Goal: Transaction & Acquisition: Book appointment/travel/reservation

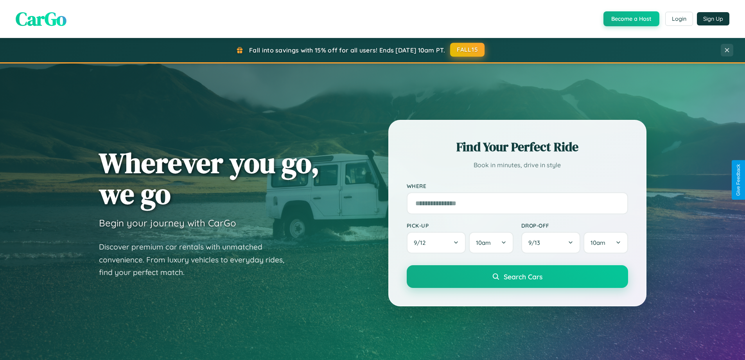
click at [468, 50] on button "FALL15" at bounding box center [467, 50] width 34 height 14
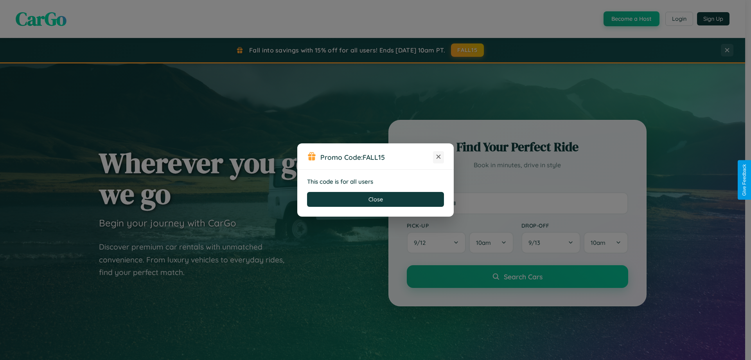
click at [439, 157] on icon at bounding box center [439, 157] width 8 height 8
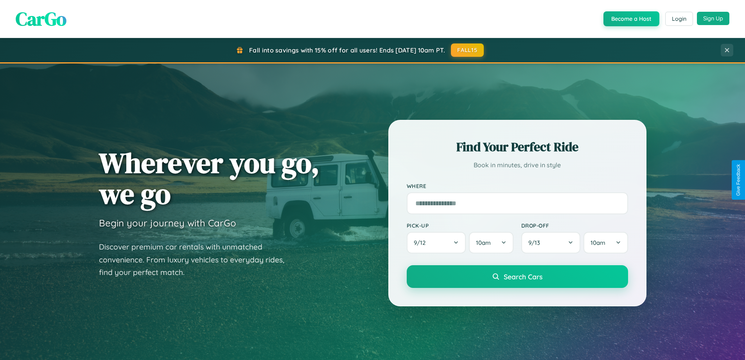
click at [713, 18] on button "Sign Up" at bounding box center [713, 18] width 32 height 13
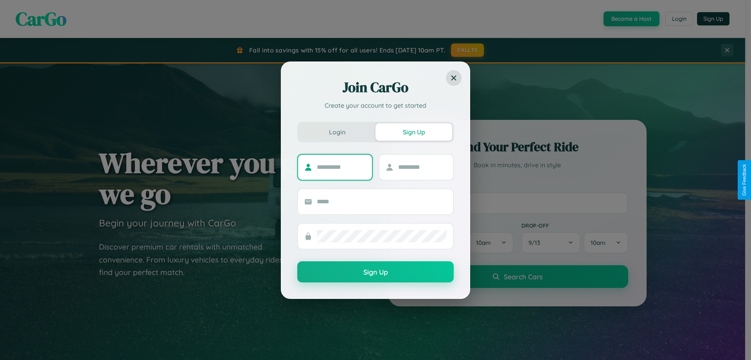
click at [341, 167] on input "text" at bounding box center [341, 167] width 49 height 13
type input "*******"
click at [422, 167] on input "text" at bounding box center [422, 167] width 49 height 13
type input "******"
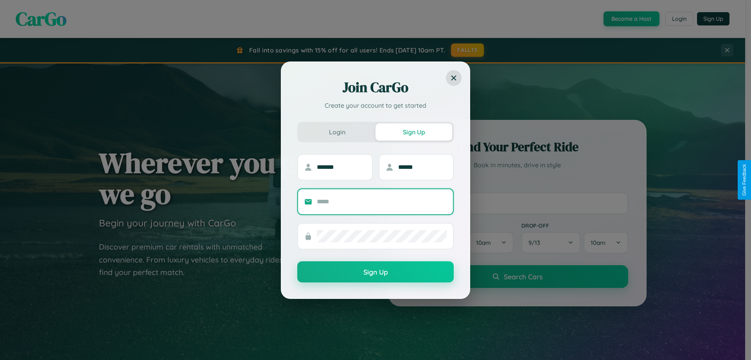
click at [382, 201] on input "text" at bounding box center [382, 201] width 130 height 13
type input "**********"
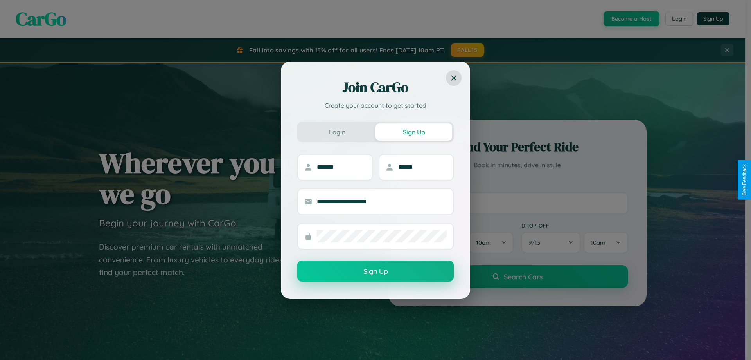
click at [376, 271] on button "Sign Up" at bounding box center [375, 270] width 157 height 21
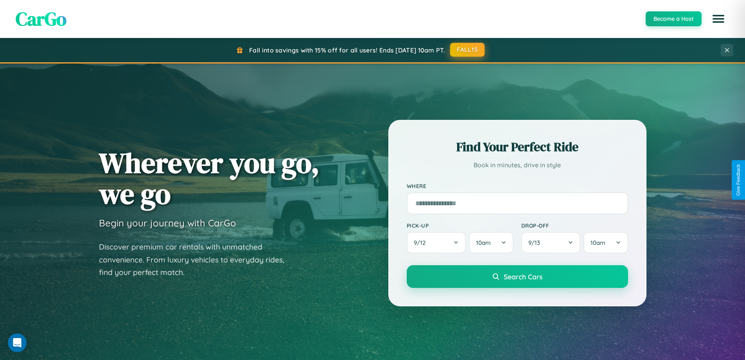
click at [468, 50] on button "FALL15" at bounding box center [467, 50] width 34 height 14
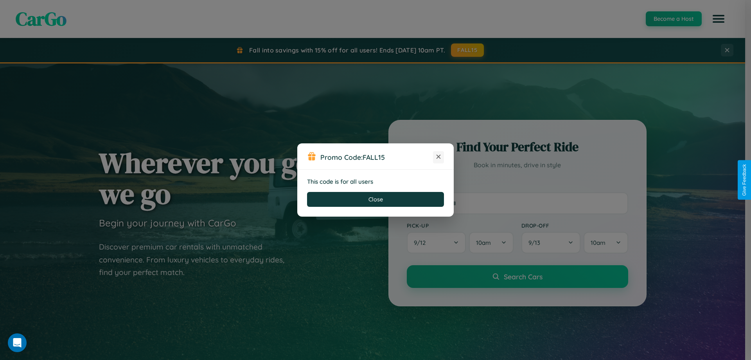
click at [439, 157] on icon at bounding box center [439, 157] width 8 height 8
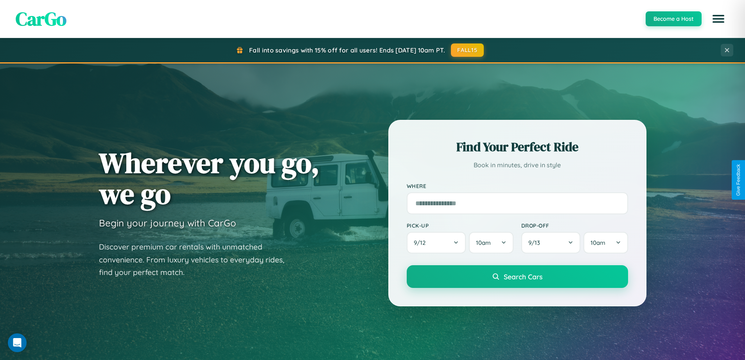
scroll to position [337, 0]
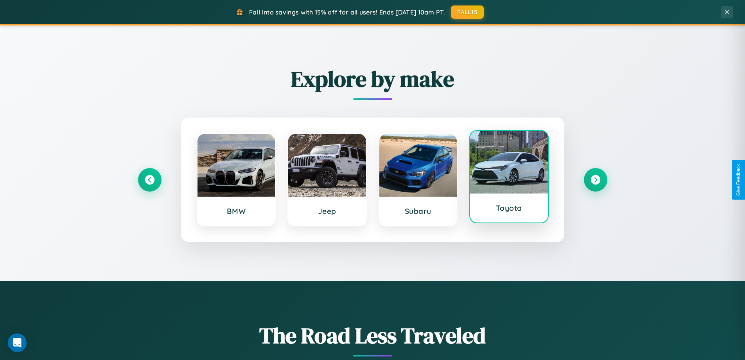
click at [509, 177] on div at bounding box center [509, 162] width 78 height 63
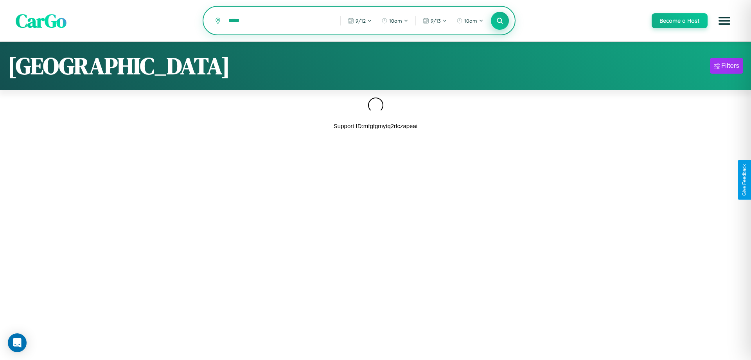
type input "*****"
click at [500, 21] on icon at bounding box center [499, 20] width 7 height 7
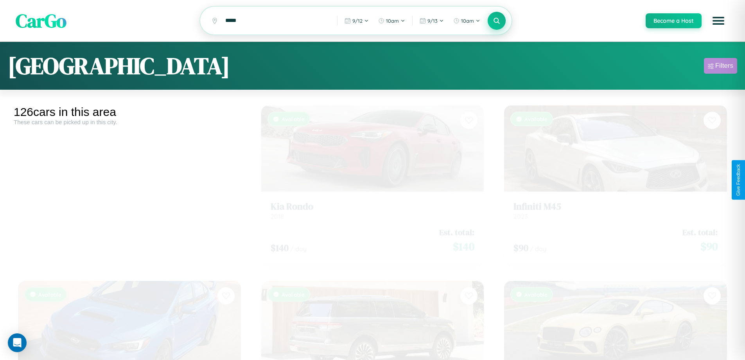
click at [721, 67] on div "Filters" at bounding box center [725, 66] width 18 height 8
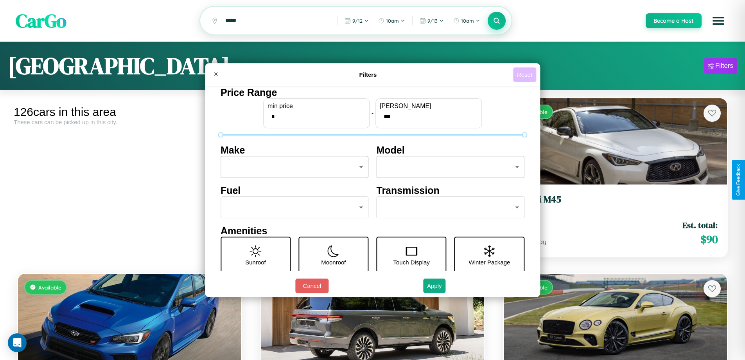
click at [526, 74] on button "Reset" at bounding box center [524, 74] width 23 height 14
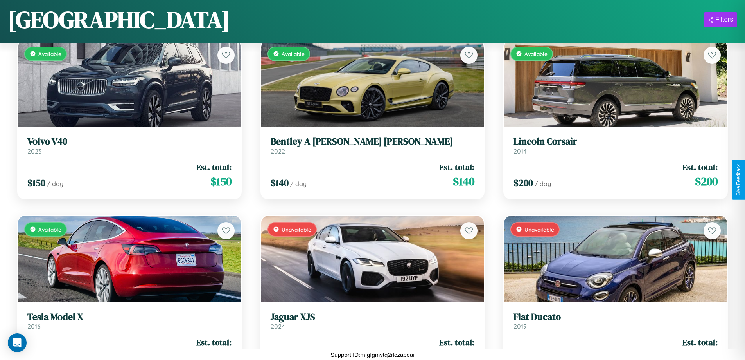
scroll to position [285, 0]
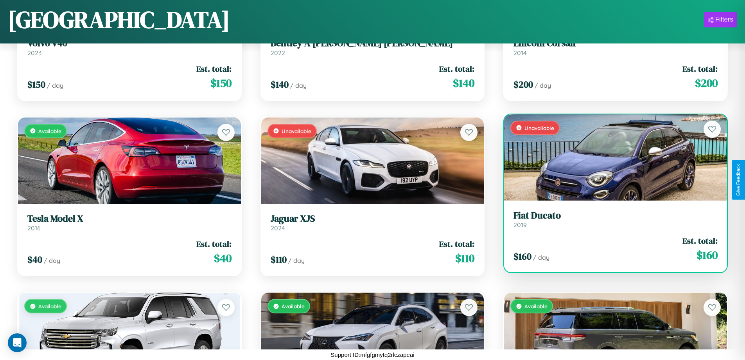
click at [611, 249] on div "$ 160 / day Est. total: $ 160" at bounding box center [616, 249] width 204 height 28
click at [611, 248] on div "$ 160 / day Est. total: $ 160" at bounding box center [616, 249] width 204 height 28
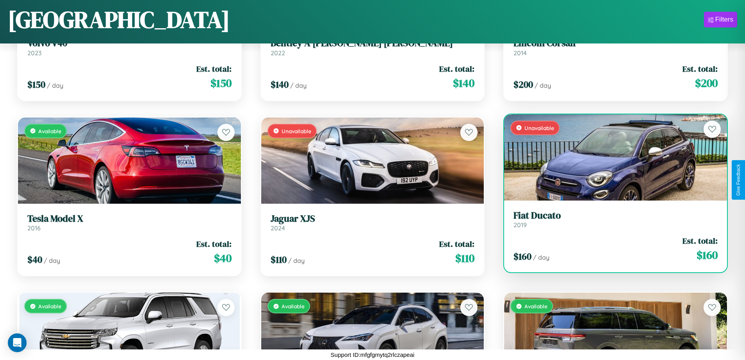
click at [611, 248] on div "$ 160 / day Est. total: $ 160" at bounding box center [616, 249] width 204 height 28
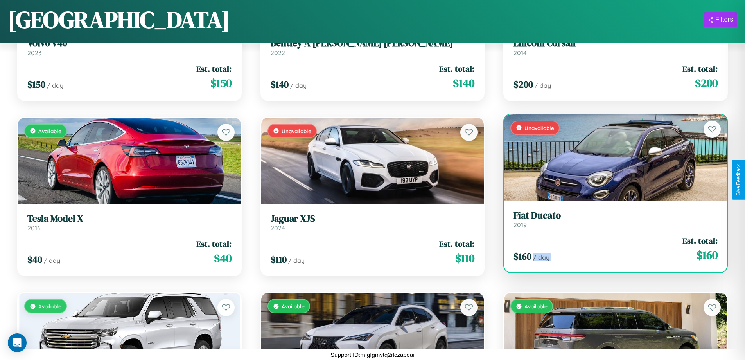
click at [611, 248] on div "$ 160 / day Est. total: $ 160" at bounding box center [616, 249] width 204 height 28
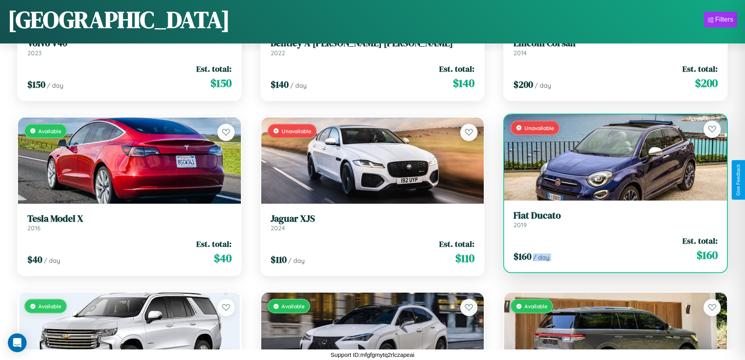
click at [611, 248] on div "$ 160 / day Est. total: $ 160" at bounding box center [616, 249] width 204 height 28
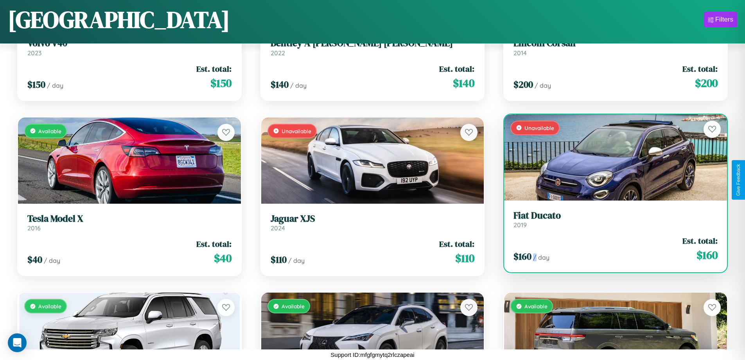
click at [611, 248] on div "$ 160 / day Est. total: $ 160" at bounding box center [616, 249] width 204 height 28
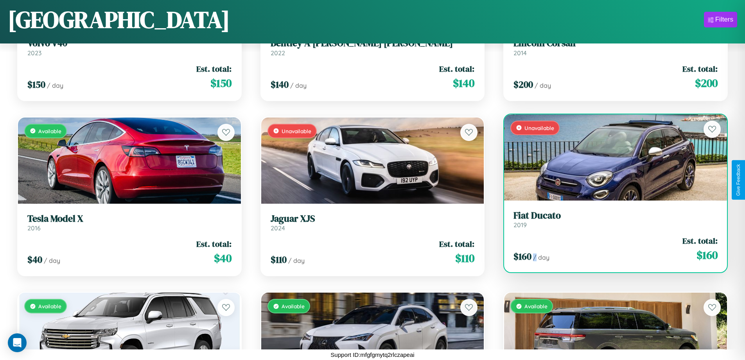
click at [611, 219] on h3 "Fiat Ducato" at bounding box center [616, 215] width 204 height 11
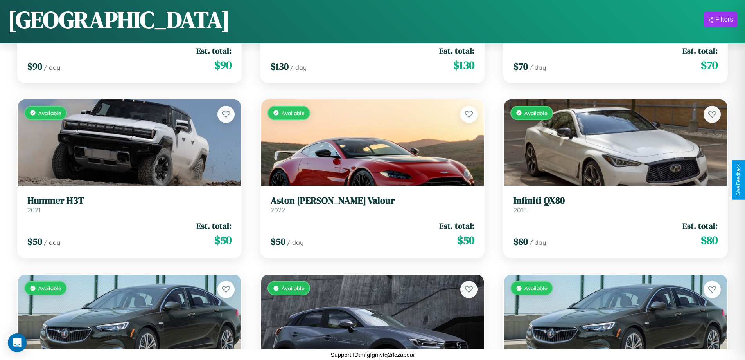
scroll to position [3089, 0]
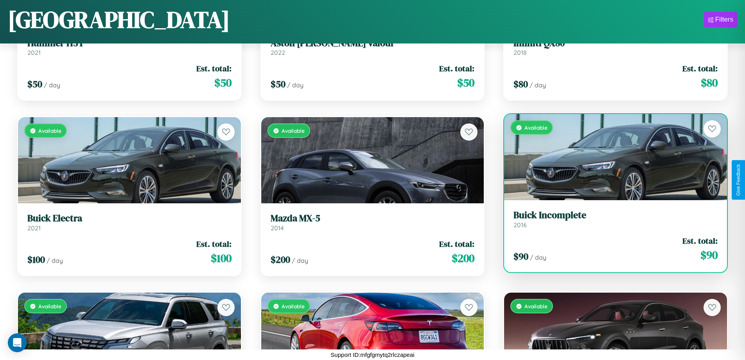
click at [611, 222] on link "Buick Incomplete 2016" at bounding box center [616, 218] width 204 height 19
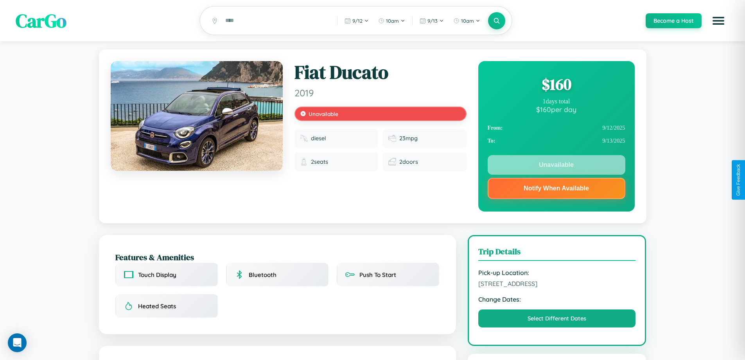
scroll to position [483, 0]
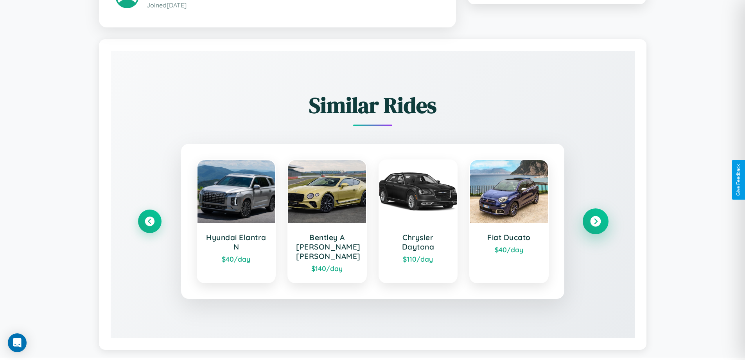
click at [596, 217] on icon at bounding box center [595, 221] width 11 height 11
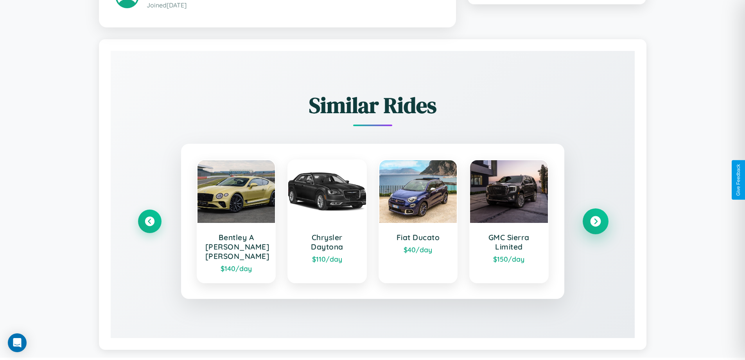
click at [596, 217] on icon at bounding box center [595, 221] width 11 height 11
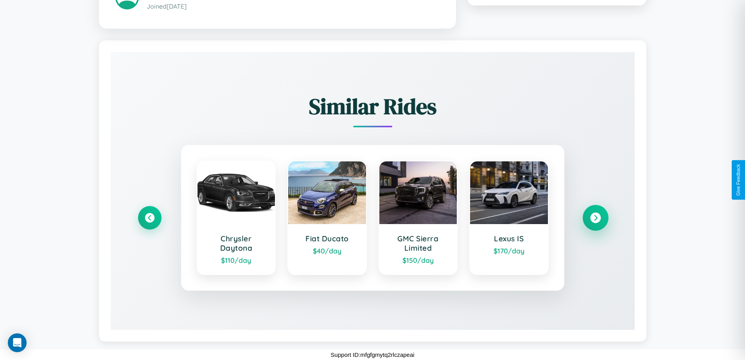
click at [596, 217] on icon at bounding box center [595, 217] width 11 height 11
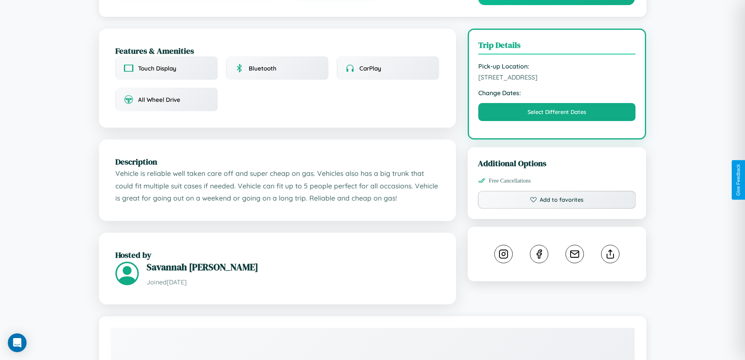
scroll to position [189, 0]
